Goal: Transaction & Acquisition: Download file/media

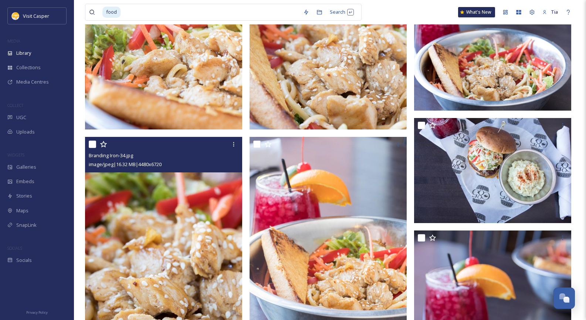
scroll to position [2060, 0]
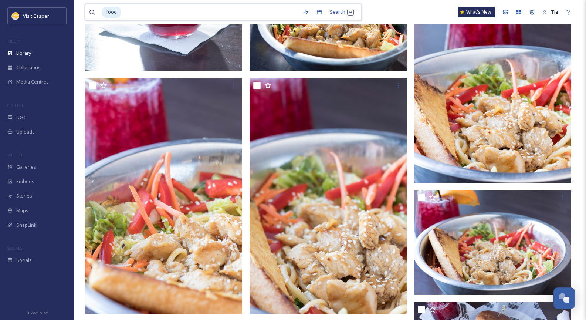
click at [219, 16] on input at bounding box center [210, 12] width 178 height 16
type input "f"
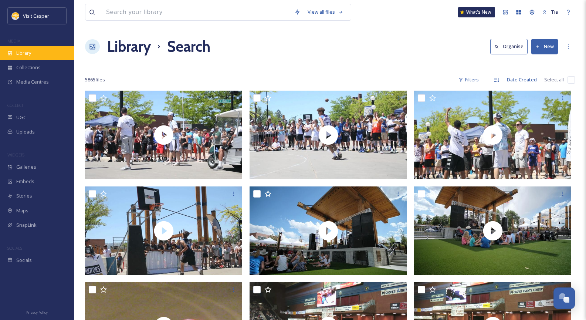
click at [26, 56] on div "Library" at bounding box center [37, 53] width 74 height 14
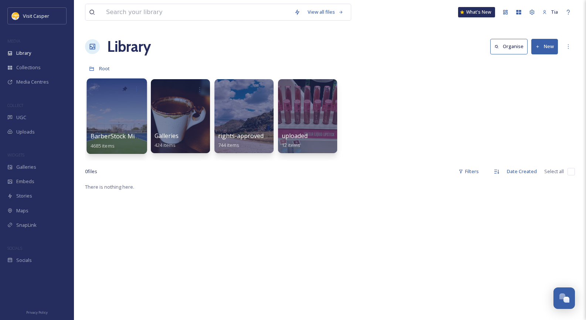
click at [110, 103] on div at bounding box center [116, 115] width 60 height 75
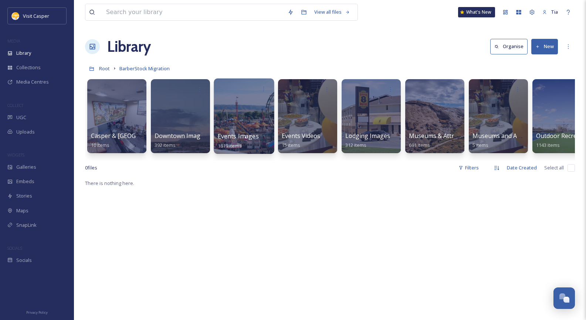
click at [241, 122] on div at bounding box center [244, 115] width 60 height 75
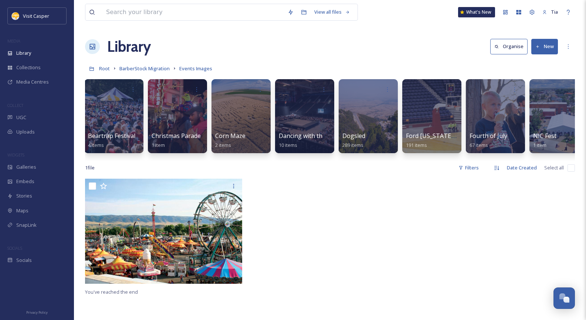
scroll to position [0, 385]
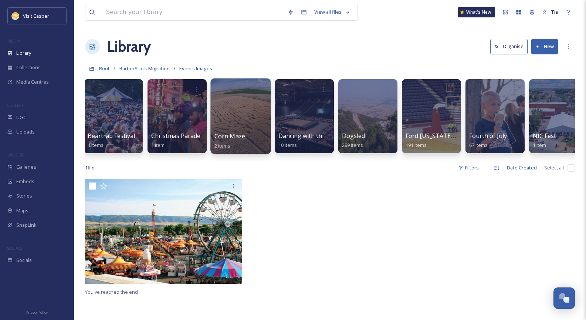
click at [234, 118] on div at bounding box center [240, 115] width 60 height 75
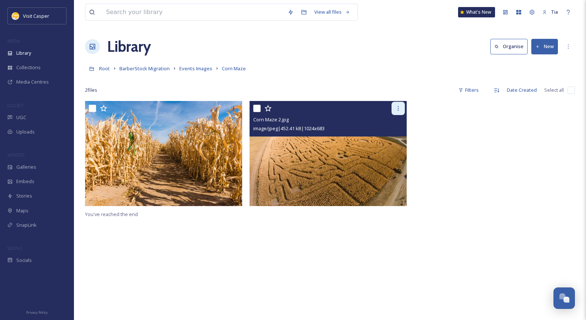
click at [399, 109] on icon at bounding box center [398, 108] width 6 height 6
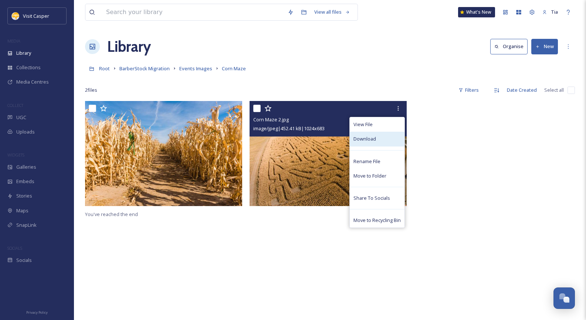
click at [380, 138] on div "Download" at bounding box center [377, 139] width 55 height 14
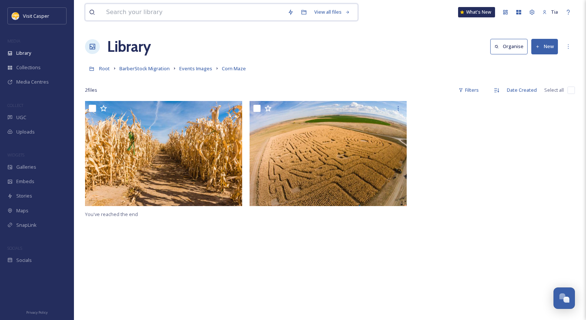
click at [197, 13] on input at bounding box center [192, 12] width 181 height 16
click at [104, 70] on span "Root" at bounding box center [104, 68] width 11 height 7
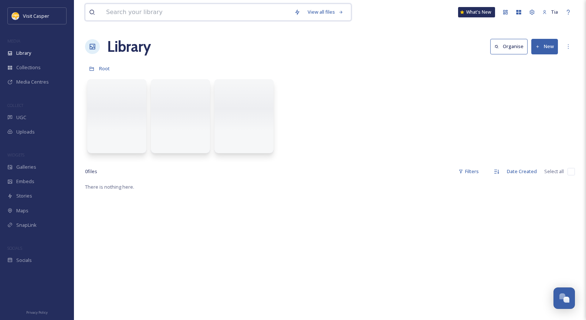
click at [155, 13] on input at bounding box center [196, 12] width 188 height 16
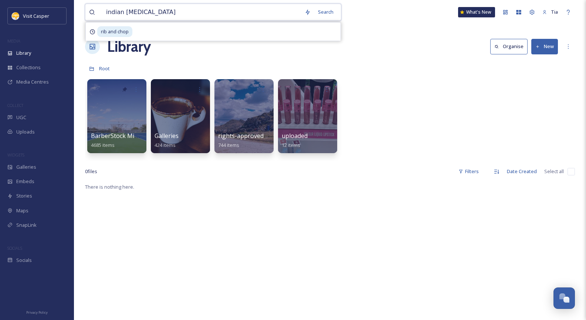
type input "[DEMOGRAPHIC_DATA] relay"
type input "i"
type input "central [US_STATE]"
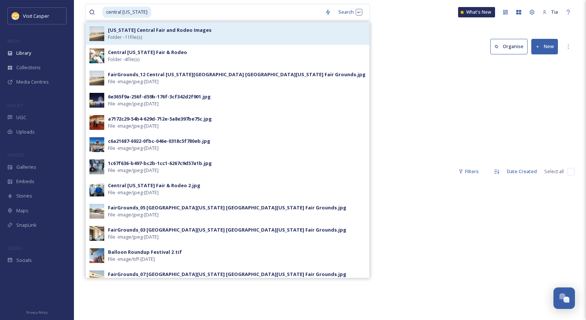
click at [170, 33] on strong "[US_STATE] Central Fair and Rodeo Images" at bounding box center [159, 30] width 103 height 7
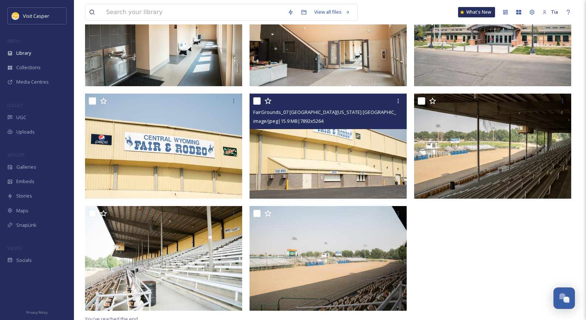
scroll to position [235, 0]
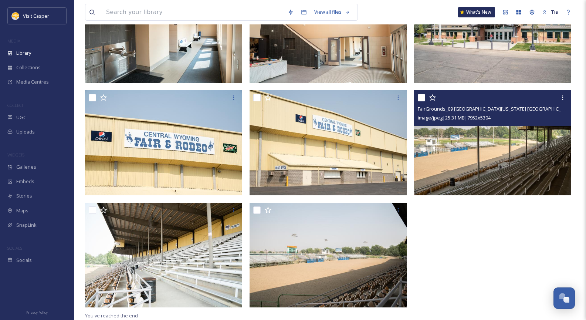
click at [489, 147] on img at bounding box center [492, 142] width 157 height 105
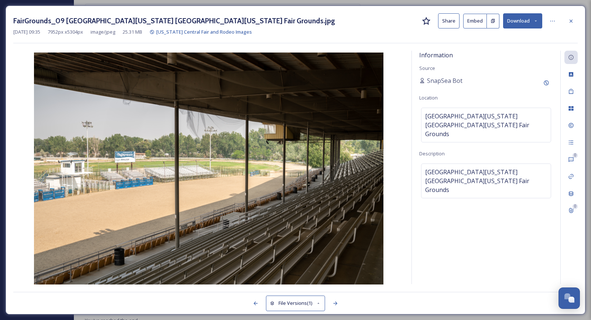
click at [525, 20] on button "Download" at bounding box center [522, 20] width 39 height 15
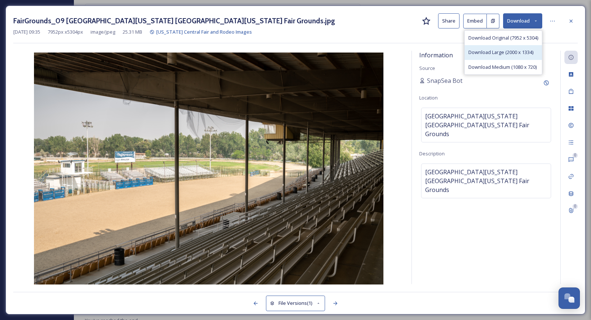
click at [508, 51] on span "Download Large (2000 x 1334)" at bounding box center [501, 52] width 65 height 7
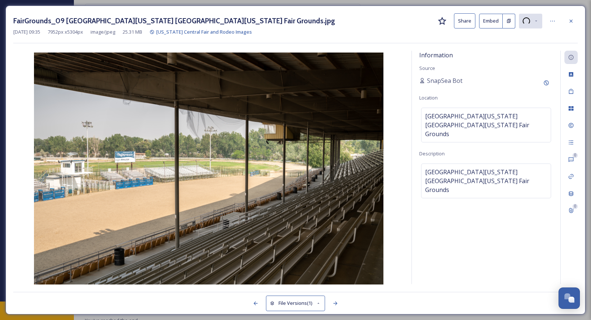
click at [570, 22] on icon at bounding box center [571, 21] width 6 height 6
